Goal: Navigation & Orientation: Find specific page/section

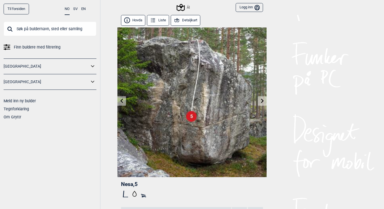
click at [13, 66] on link "[GEOGRAPHIC_DATA]" at bounding box center [47, 66] width 86 height 8
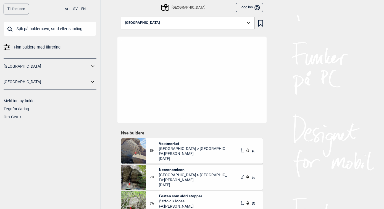
click at [93, 66] on icon at bounding box center [92, 66] width 7 height 8
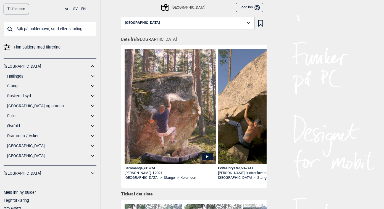
click at [16, 136] on link "Drammen / Asker" at bounding box center [48, 136] width 82 height 8
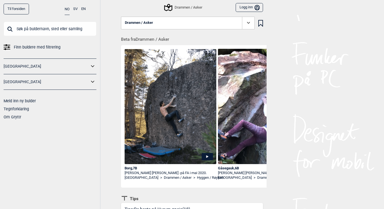
click at [246, 24] on icon at bounding box center [249, 23] width 6 height 6
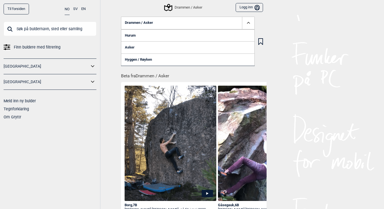
click at [165, 35] on link "Hurum" at bounding box center [188, 35] width 134 height 12
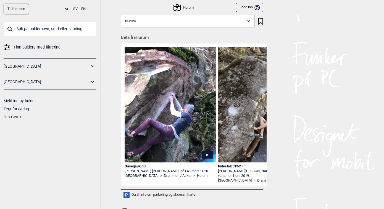
click at [183, 7] on div "Hurum" at bounding box center [184, 7] width 20 height 7
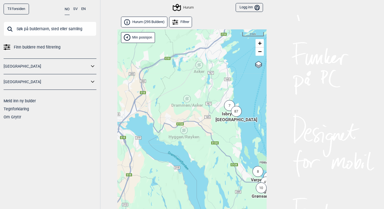
drag, startPoint x: 173, startPoint y: 120, endPoint x: 232, endPoint y: 177, distance: 81.8
click at [232, 177] on div "Hallingdal [PERSON_NAME] [GEOGRAPHIC_DATA] syd [GEOGRAPHIC_DATA] og omegn [GEOG…" at bounding box center [192, 126] width 149 height 194
click at [188, 99] on div "Drammen/Asker" at bounding box center [187, 98] width 3 height 3
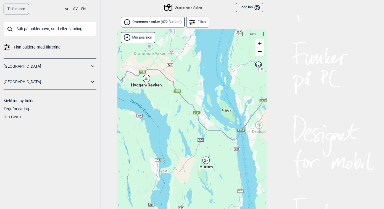
click at [164, 63] on div "Hallingdal [PERSON_NAME] [GEOGRAPHIC_DATA] syd [GEOGRAPHIC_DATA] og omegn [GEOG…" at bounding box center [192, 126] width 149 height 194
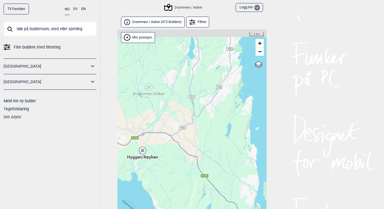
drag, startPoint x: 163, startPoint y: 62, endPoint x: 178, endPoint y: 124, distance: 64.3
click at [178, 124] on div "Hallingdal [PERSON_NAME] [GEOGRAPHIC_DATA] syd [GEOGRAPHIC_DATA] og omegn [GEOG…" at bounding box center [192, 126] width 149 height 194
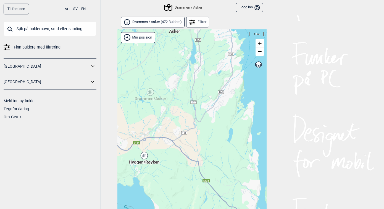
click at [181, 109] on div "Hallingdal [PERSON_NAME] [GEOGRAPHIC_DATA] syd [GEOGRAPHIC_DATA] og omegn [GEOG…" at bounding box center [192, 126] width 149 height 194
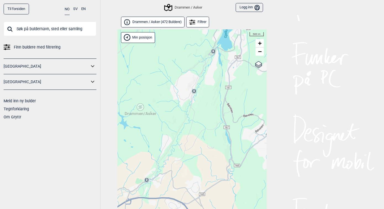
drag, startPoint x: 178, startPoint y: 106, endPoint x: 198, endPoint y: 139, distance: 38.4
click at [198, 139] on div "Hallingdal [PERSON_NAME] [GEOGRAPHIC_DATA] syd [GEOGRAPHIC_DATA] og omegn [GEOG…" at bounding box center [192, 126] width 149 height 194
click at [140, 108] on div "Drammen/Asker" at bounding box center [140, 106] width 3 height 3
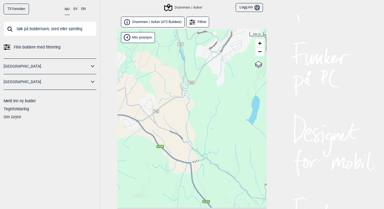
drag, startPoint x: 214, startPoint y: 145, endPoint x: 170, endPoint y: 59, distance: 97.1
click at [170, 59] on div "Hallingdal [PERSON_NAME] [GEOGRAPHIC_DATA] syd [GEOGRAPHIC_DATA] og omegn [GEOG…" at bounding box center [192, 126] width 149 height 194
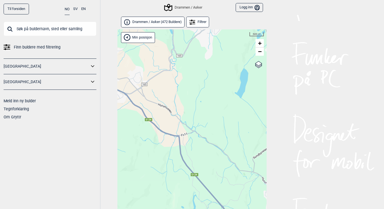
drag, startPoint x: 218, startPoint y: 185, endPoint x: 158, endPoint y: 74, distance: 126.7
click at [158, 74] on div "Hallingdal [PERSON_NAME] [GEOGRAPHIC_DATA] syd [GEOGRAPHIC_DATA] og omegn [GEOG…" at bounding box center [192, 126] width 149 height 194
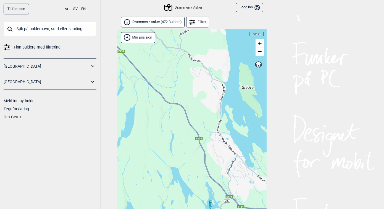
drag, startPoint x: 209, startPoint y: 141, endPoint x: 158, endPoint y: 58, distance: 96.9
click at [158, 58] on div "Hallingdal [PERSON_NAME] [GEOGRAPHIC_DATA] syd [GEOGRAPHIC_DATA] og omegn [GEOG…" at bounding box center [192, 126] width 149 height 194
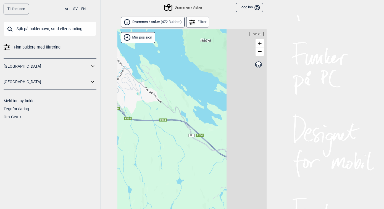
drag, startPoint x: 225, startPoint y: 132, endPoint x: 133, endPoint y: 104, distance: 95.7
click at [133, 104] on div "Hallingdal [PERSON_NAME] [GEOGRAPHIC_DATA] syd [GEOGRAPHIC_DATA] og omegn [GEOG…" at bounding box center [192, 126] width 149 height 194
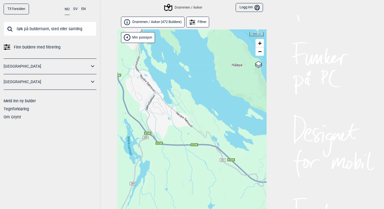
drag, startPoint x: 190, startPoint y: 173, endPoint x: 234, endPoint y: 206, distance: 54.5
click at [234, 206] on div "Hallingdal [PERSON_NAME] [GEOGRAPHIC_DATA] syd [GEOGRAPHIC_DATA] og omegn [GEOG…" at bounding box center [192, 126] width 149 height 194
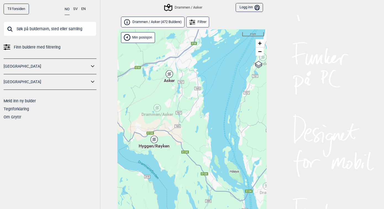
click at [170, 71] on icon at bounding box center [169, 73] width 7 height 7
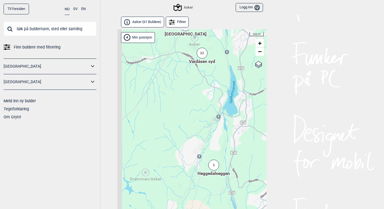
drag, startPoint x: 190, startPoint y: 138, endPoint x: 201, endPoint y: 89, distance: 49.6
click at [201, 90] on div "Hallingdal [PERSON_NAME] [GEOGRAPHIC_DATA] syd [GEOGRAPHIC_DATA] og omegn [GEOG…" at bounding box center [192, 126] width 149 height 194
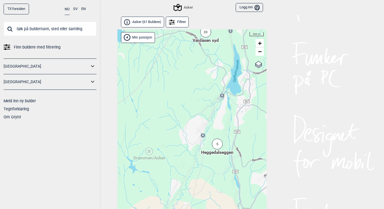
click at [218, 145] on div "5" at bounding box center [217, 143] width 11 height 11
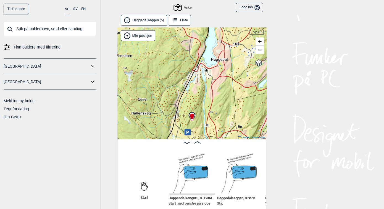
scroll to position [3, 0]
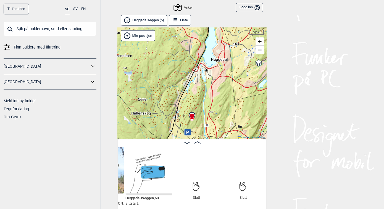
click at [12, 9] on link "Til forsiden" at bounding box center [16, 9] width 25 height 11
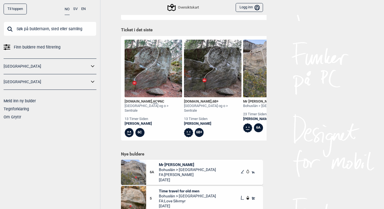
scroll to position [189, 0]
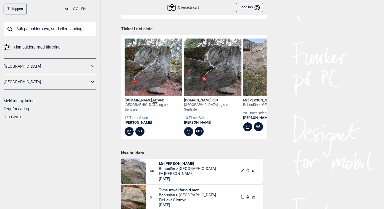
click at [143, 74] on img at bounding box center [154, 67] width 58 height 58
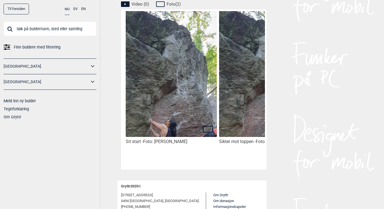
scroll to position [327, 0]
